Goal: Transaction & Acquisition: Purchase product/service

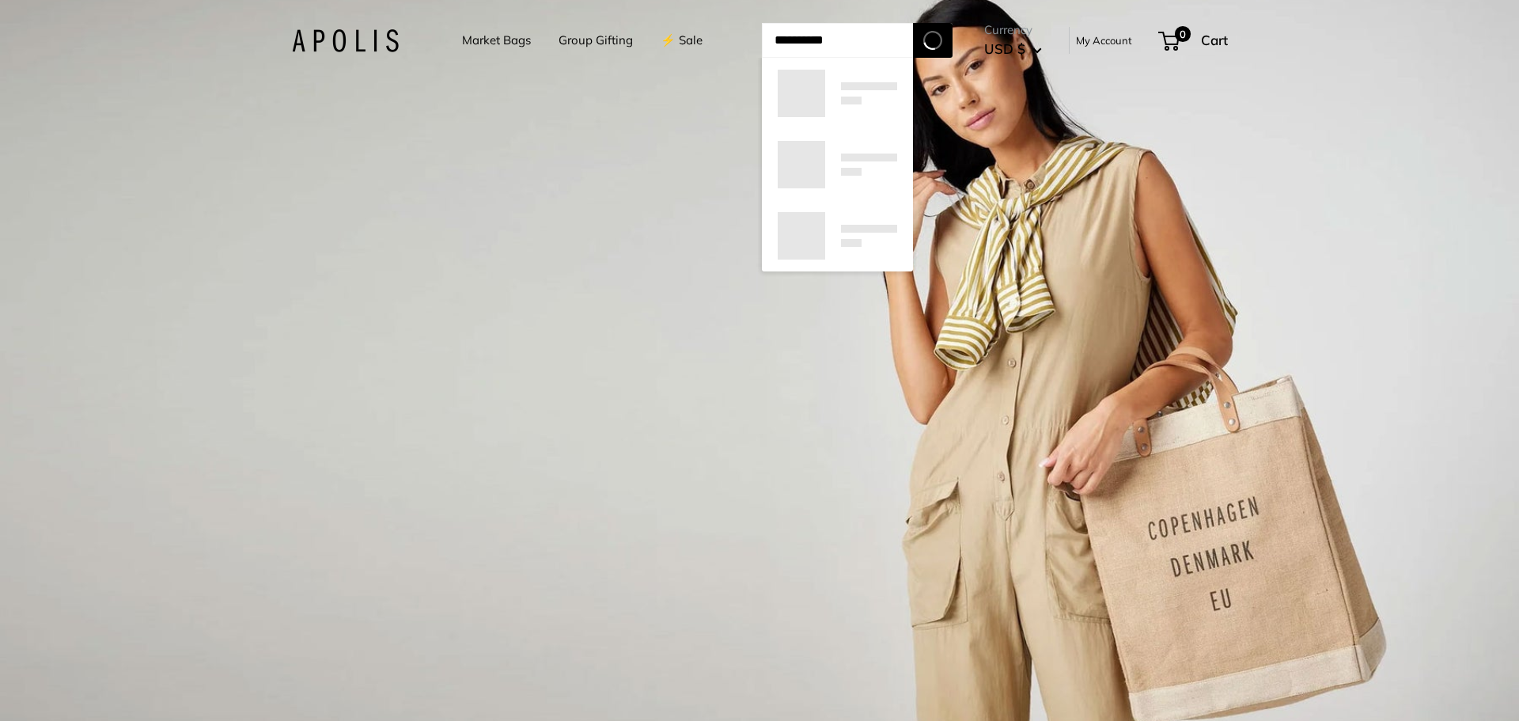
type input "**********"
click at [913, 23] on button "Search" at bounding box center [933, 40] width 40 height 35
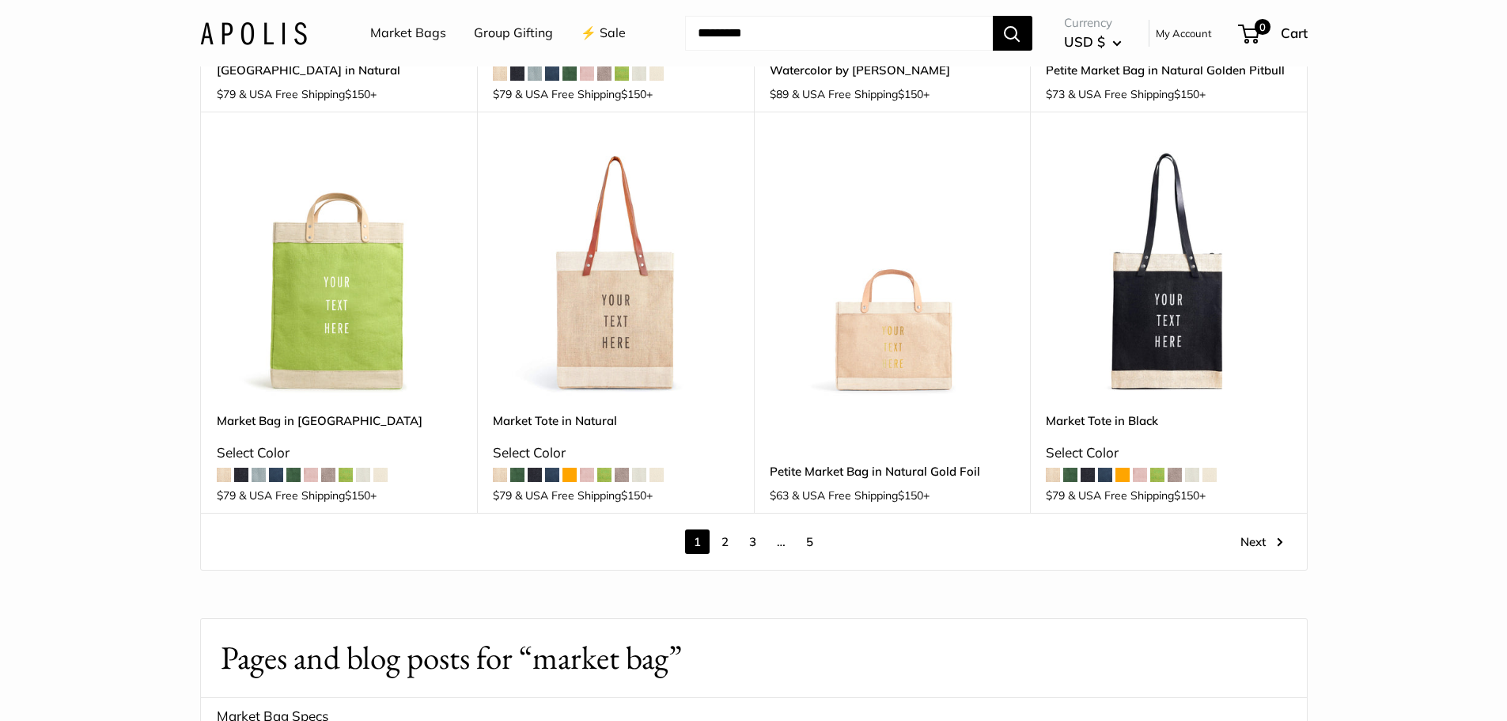
scroll to position [2136, 0]
